Goal: Task Accomplishment & Management: Manage account settings

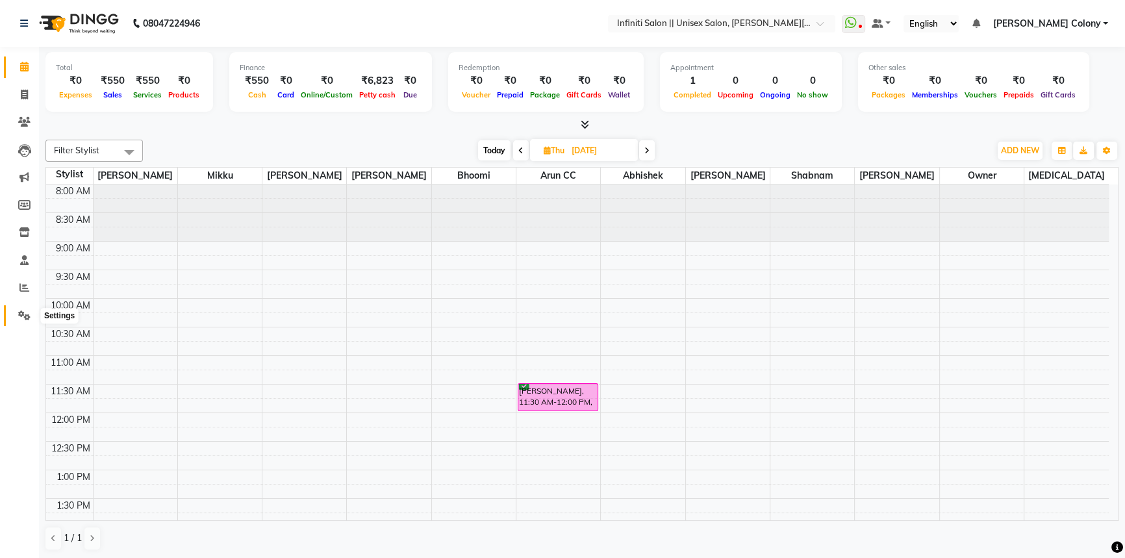
click at [19, 308] on span at bounding box center [24, 315] width 23 height 15
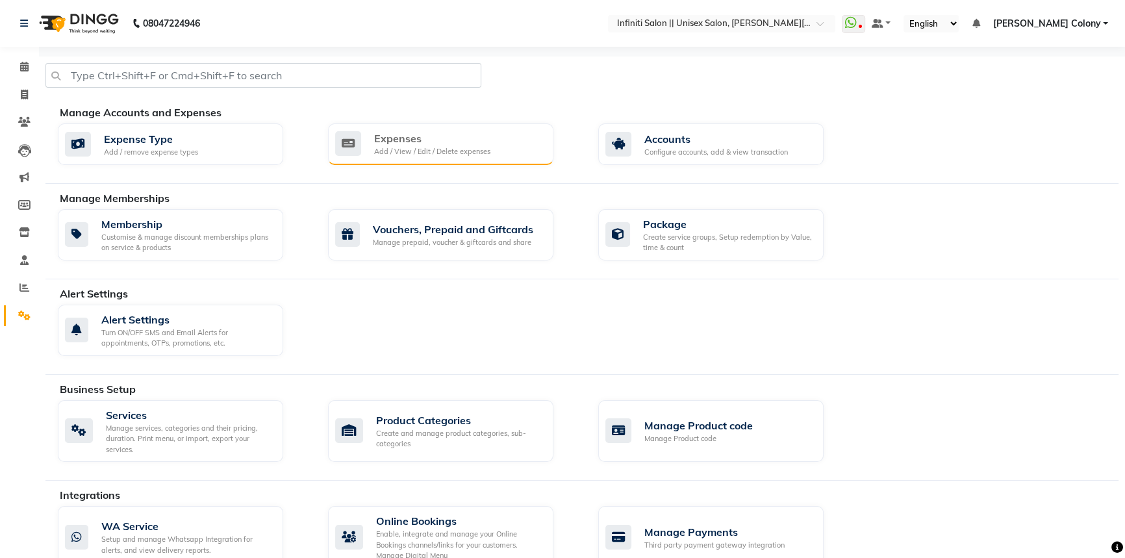
click at [430, 149] on div "Add / View / Edit / Delete expenses" at bounding box center [432, 151] width 116 height 11
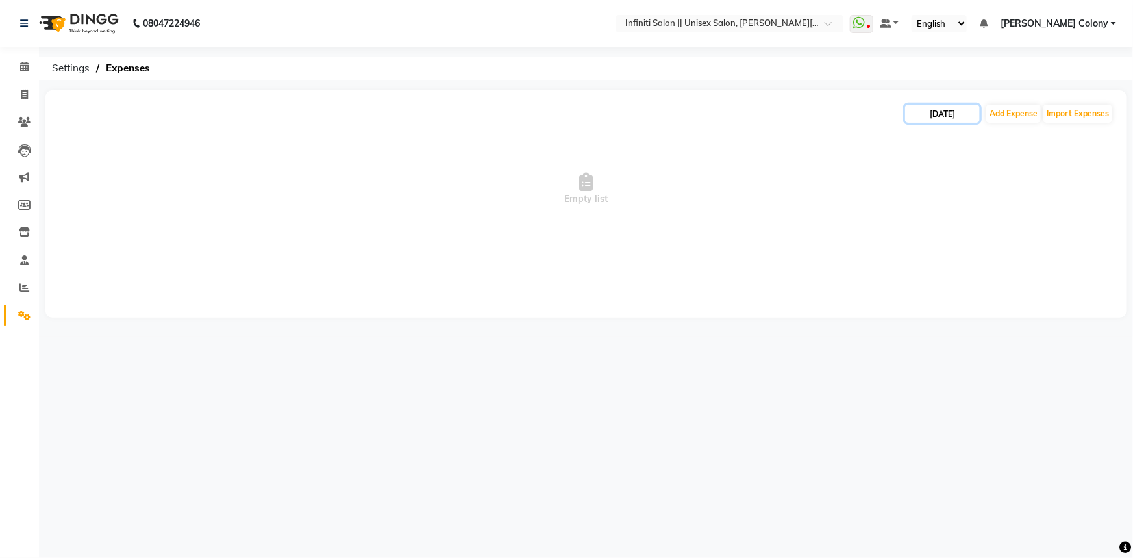
click at [941, 110] on input "[DATE]" at bounding box center [942, 114] width 75 height 18
select select "9"
select select "2025"
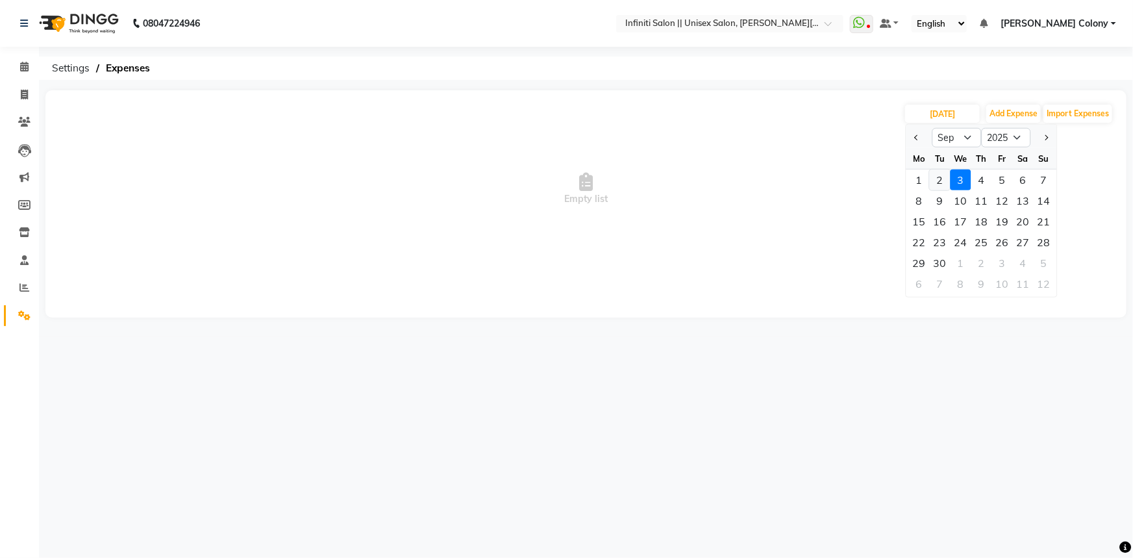
click at [939, 182] on div "2" at bounding box center [940, 179] width 21 height 21
type input "02-09-2025"
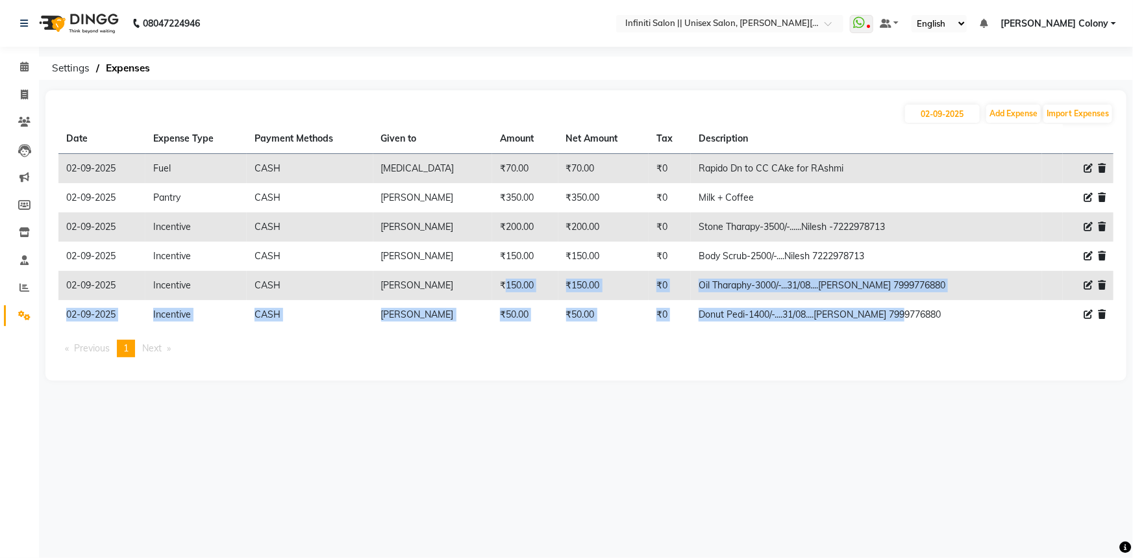
drag, startPoint x: 495, startPoint y: 288, endPoint x: 942, endPoint y: 316, distance: 448.3
click at [942, 316] on tbody "[DATE] Fuel CASH [MEDICAL_DATA] ₹70.00 ₹70.00 ₹0 Rapido Dn to CC CAke for RAshm…" at bounding box center [585, 242] width 1055 height 176
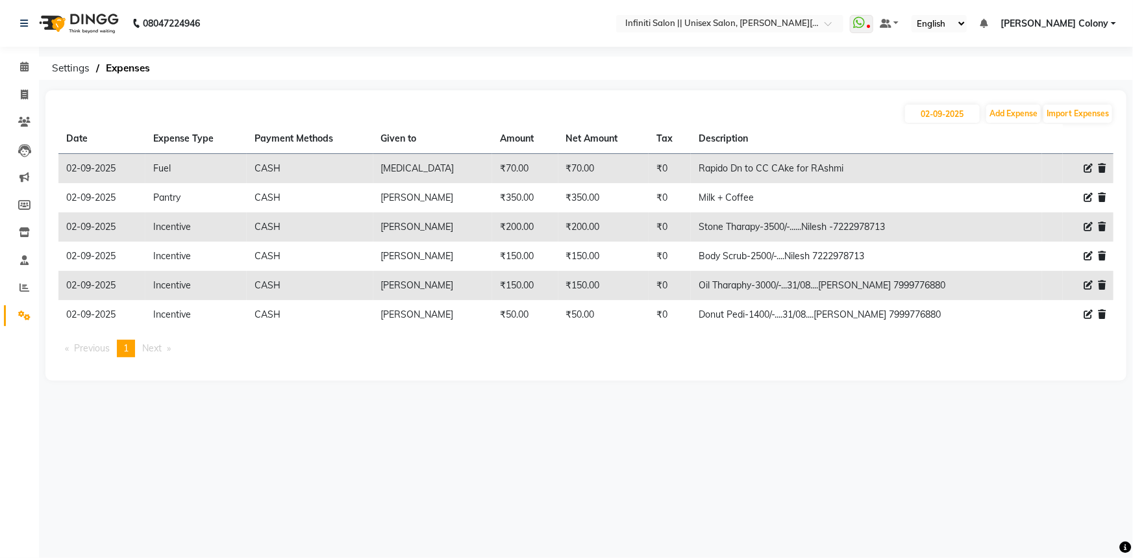
click at [612, 401] on div "08047224946 Select Location × Infiniti Salon || Unisex Salon, [PERSON_NAME] Col…" at bounding box center [566, 279] width 1133 height 558
click at [16, 67] on span at bounding box center [24, 67] width 23 height 15
